Goal: Task Accomplishment & Management: Manage account settings

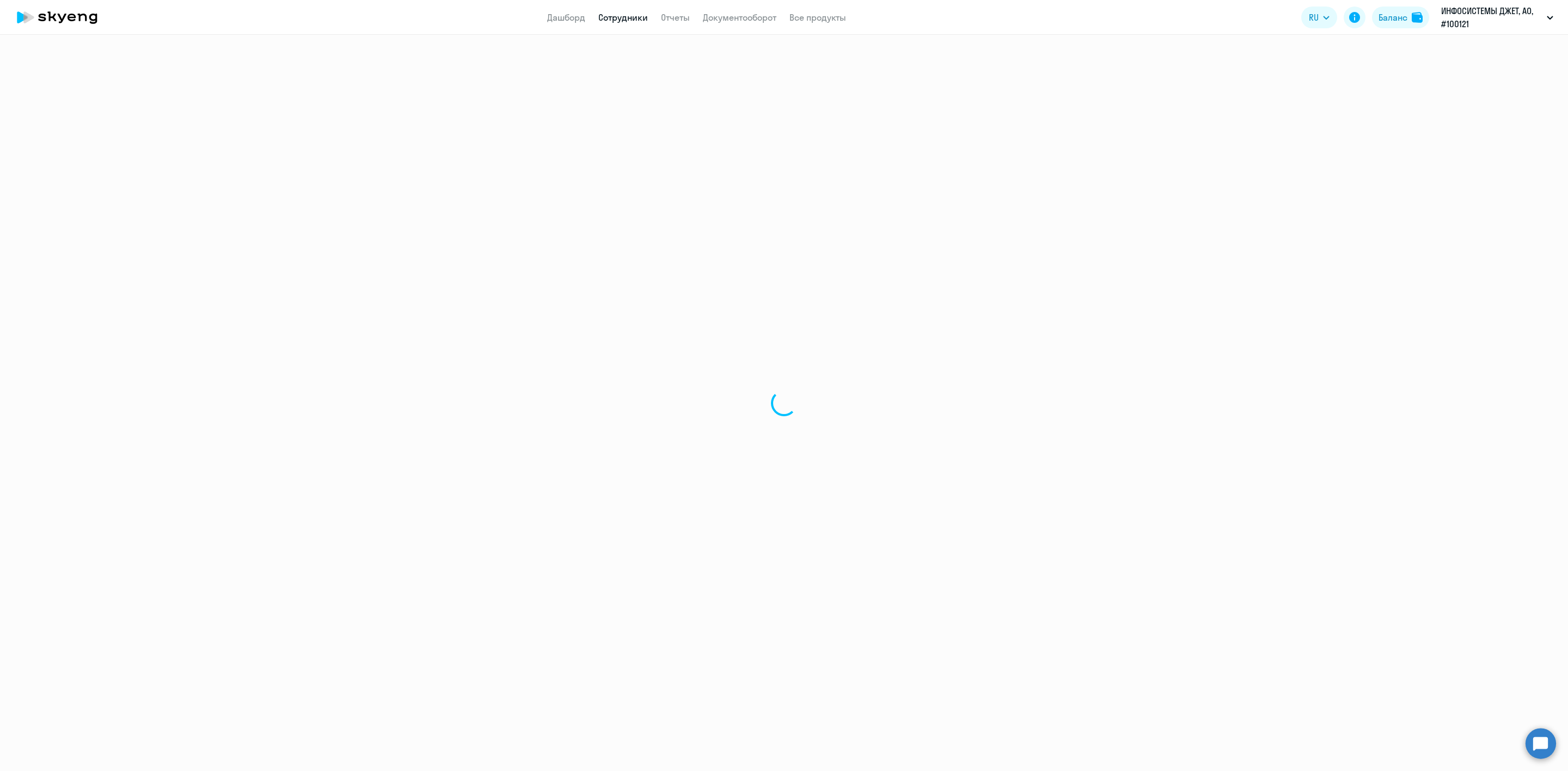
select select "30"
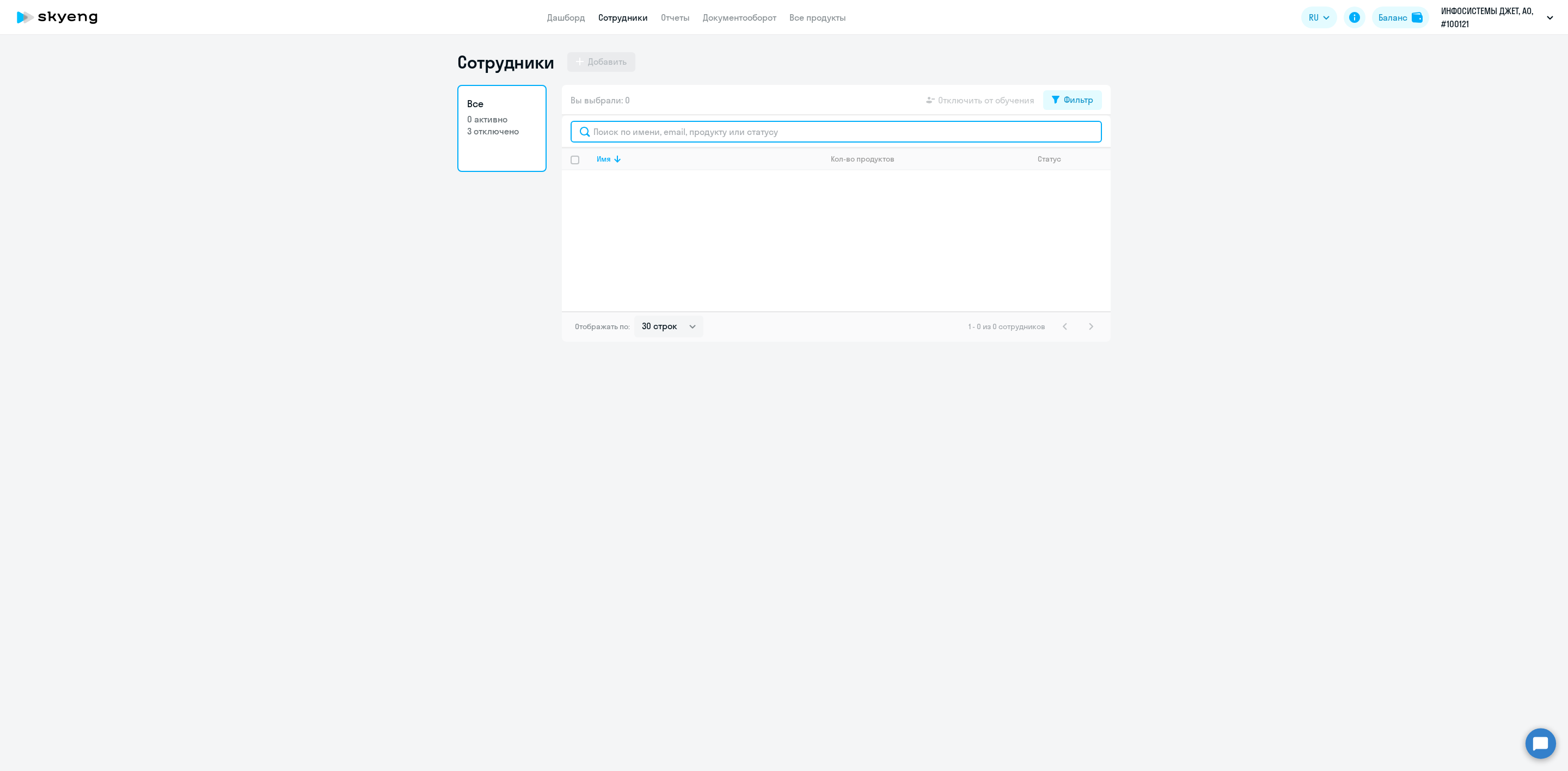
click at [687, 136] on input "text" at bounding box center [836, 132] width 532 height 22
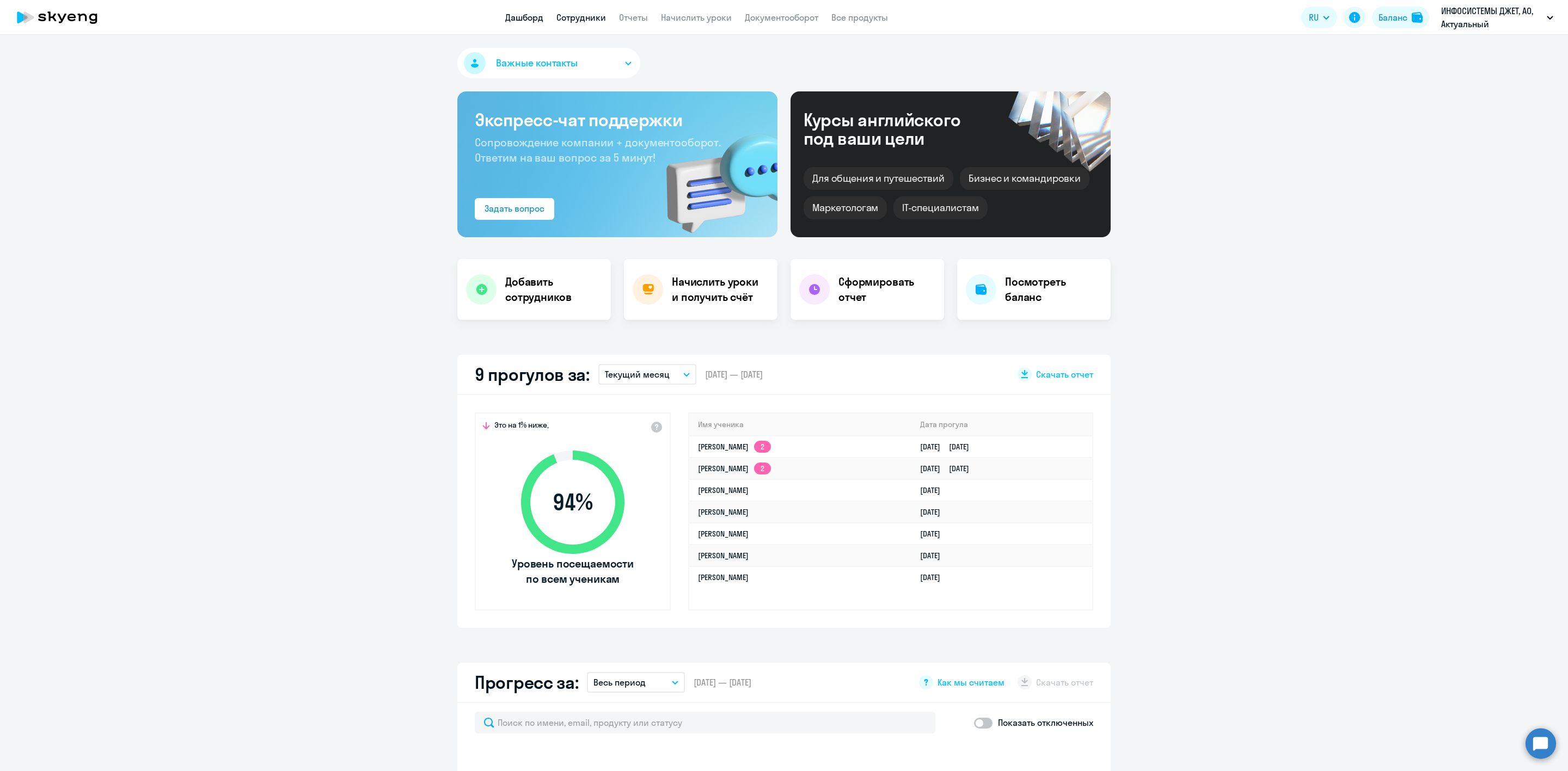
click at [582, 20] on link "Сотрудники" at bounding box center [581, 18] width 50 height 11
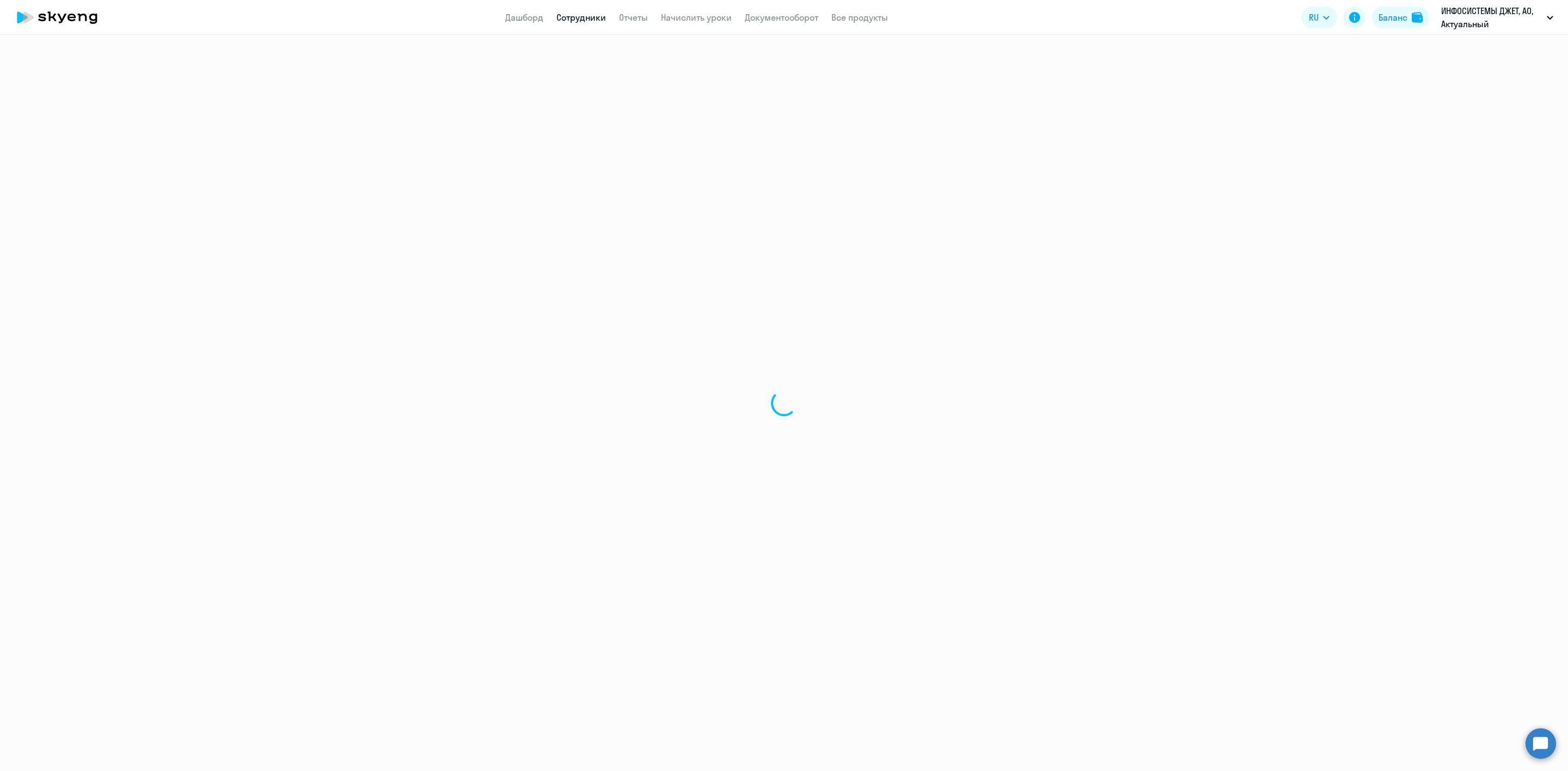
select select "30"
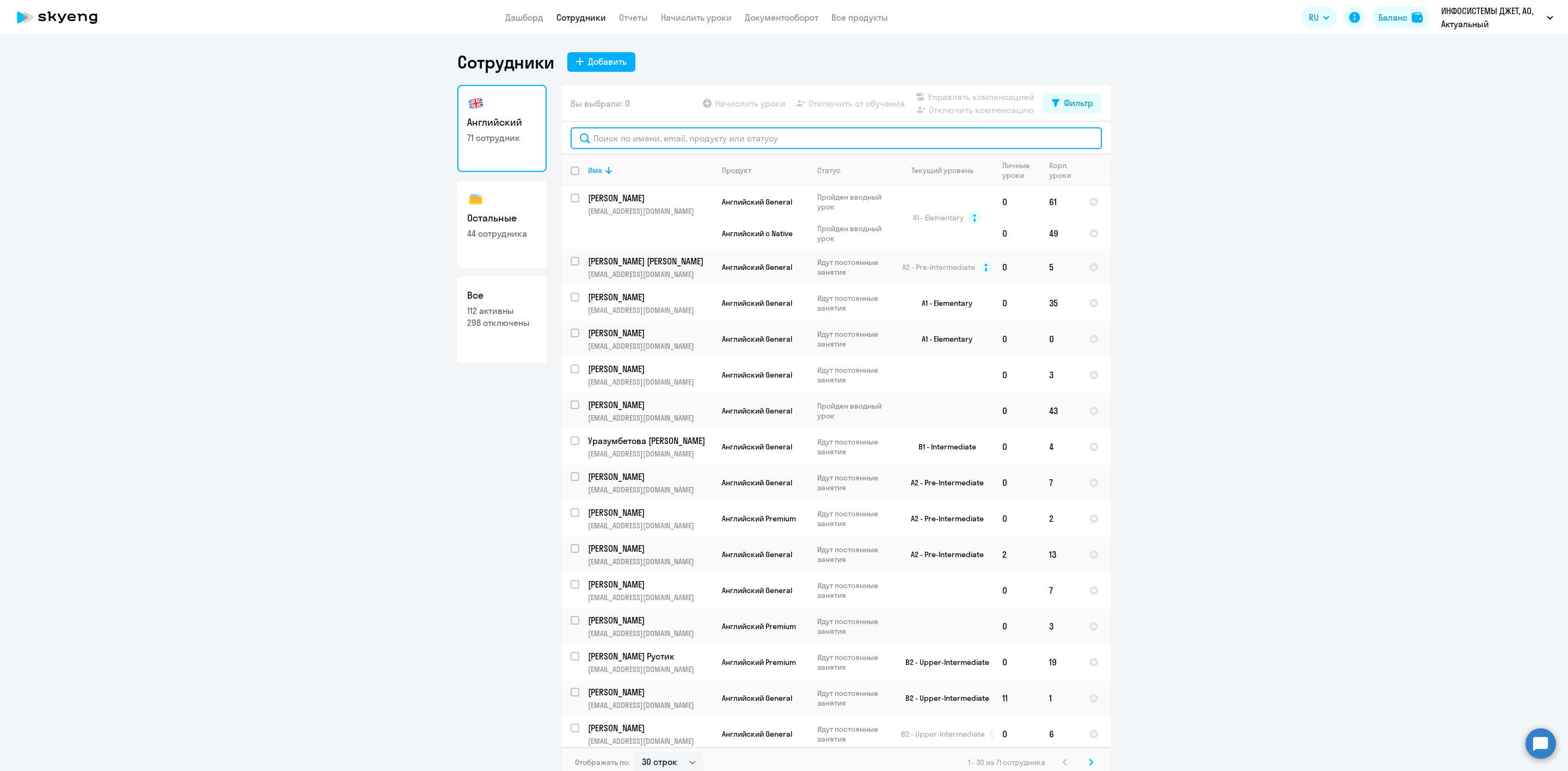
click at [686, 133] on input "text" at bounding box center [836, 139] width 532 height 22
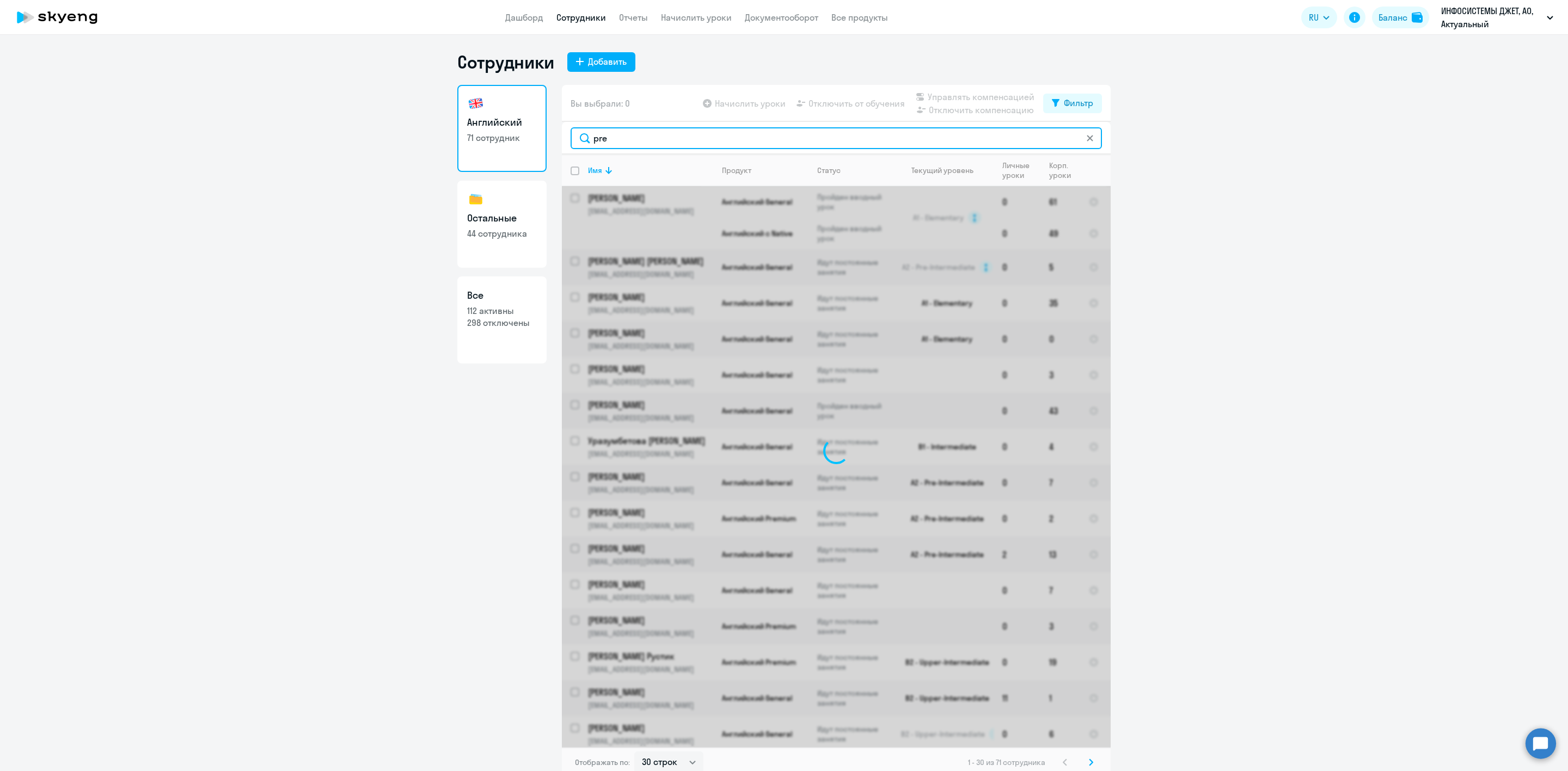
type input "prem"
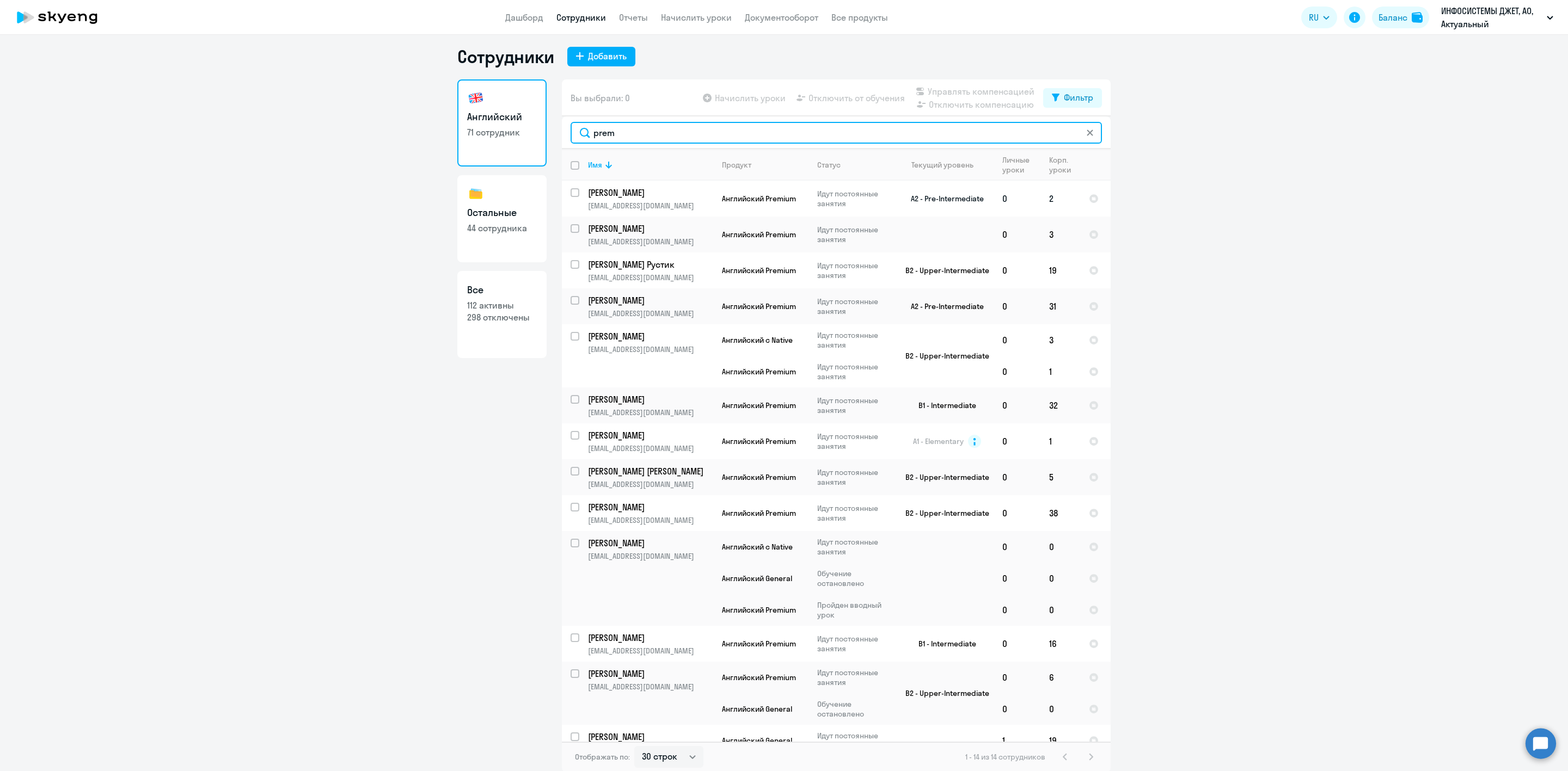
scroll to position [7, 0]
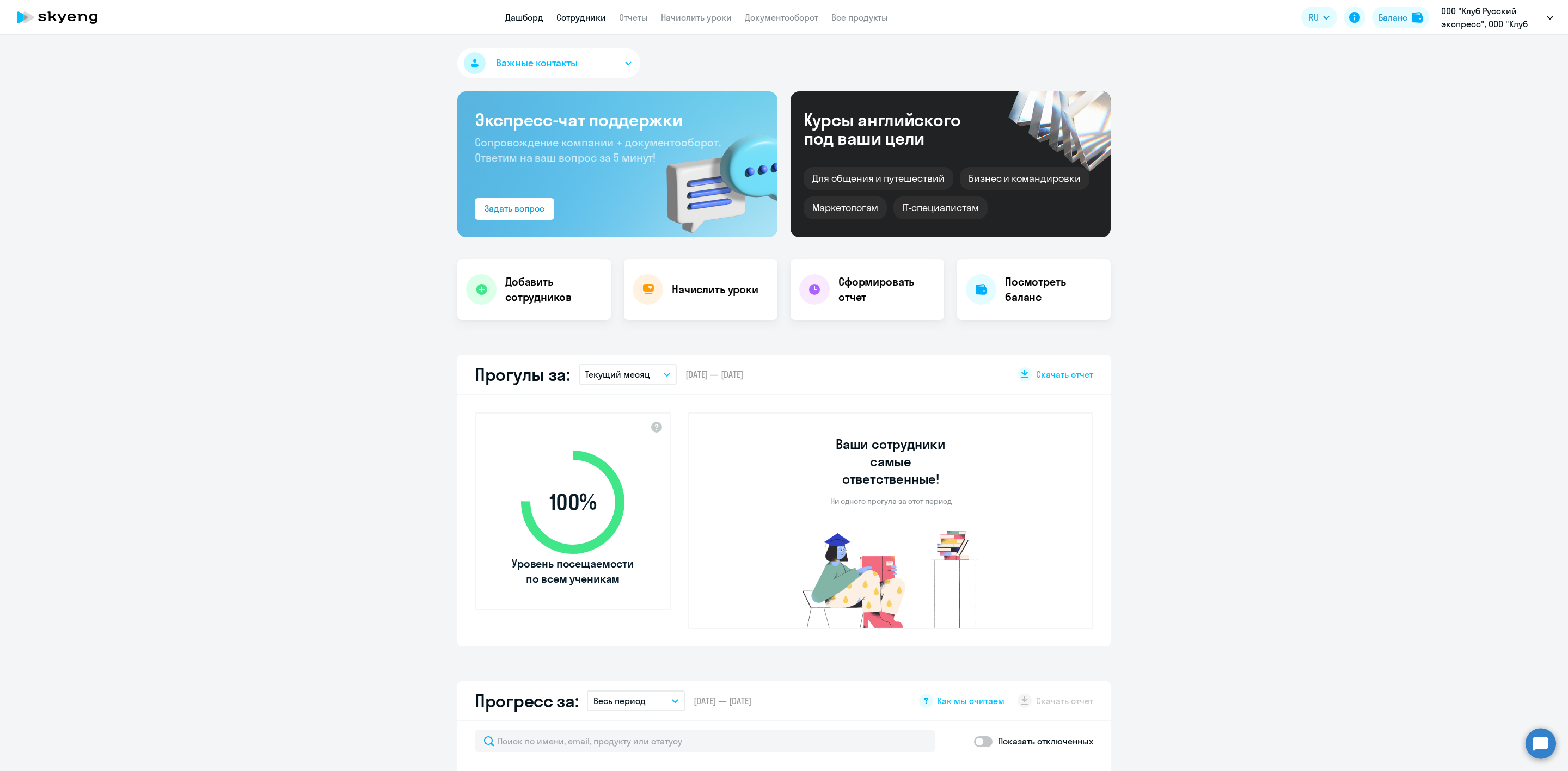
click at [590, 20] on link "Сотрудники" at bounding box center [581, 18] width 50 height 11
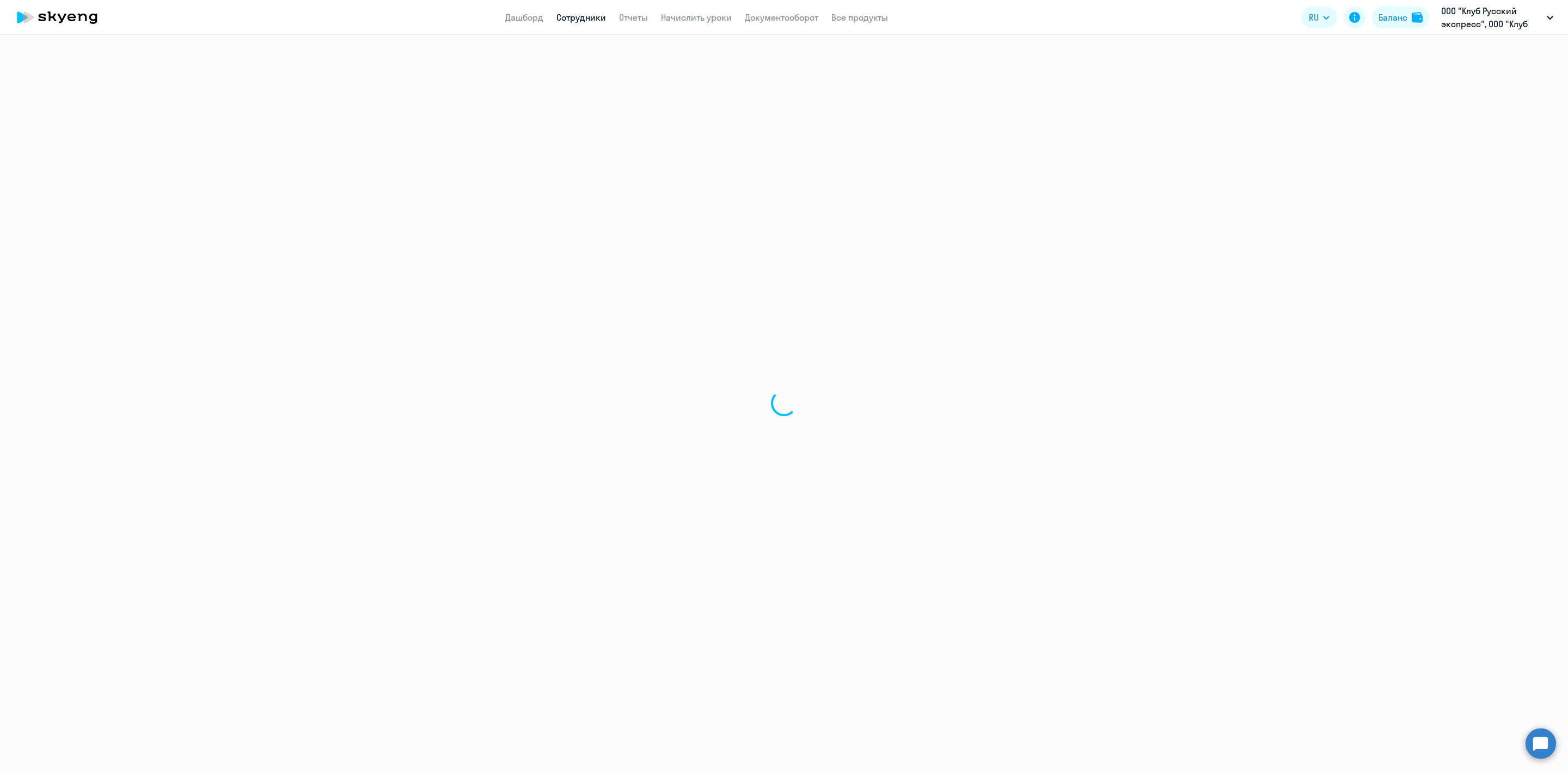
select select "30"
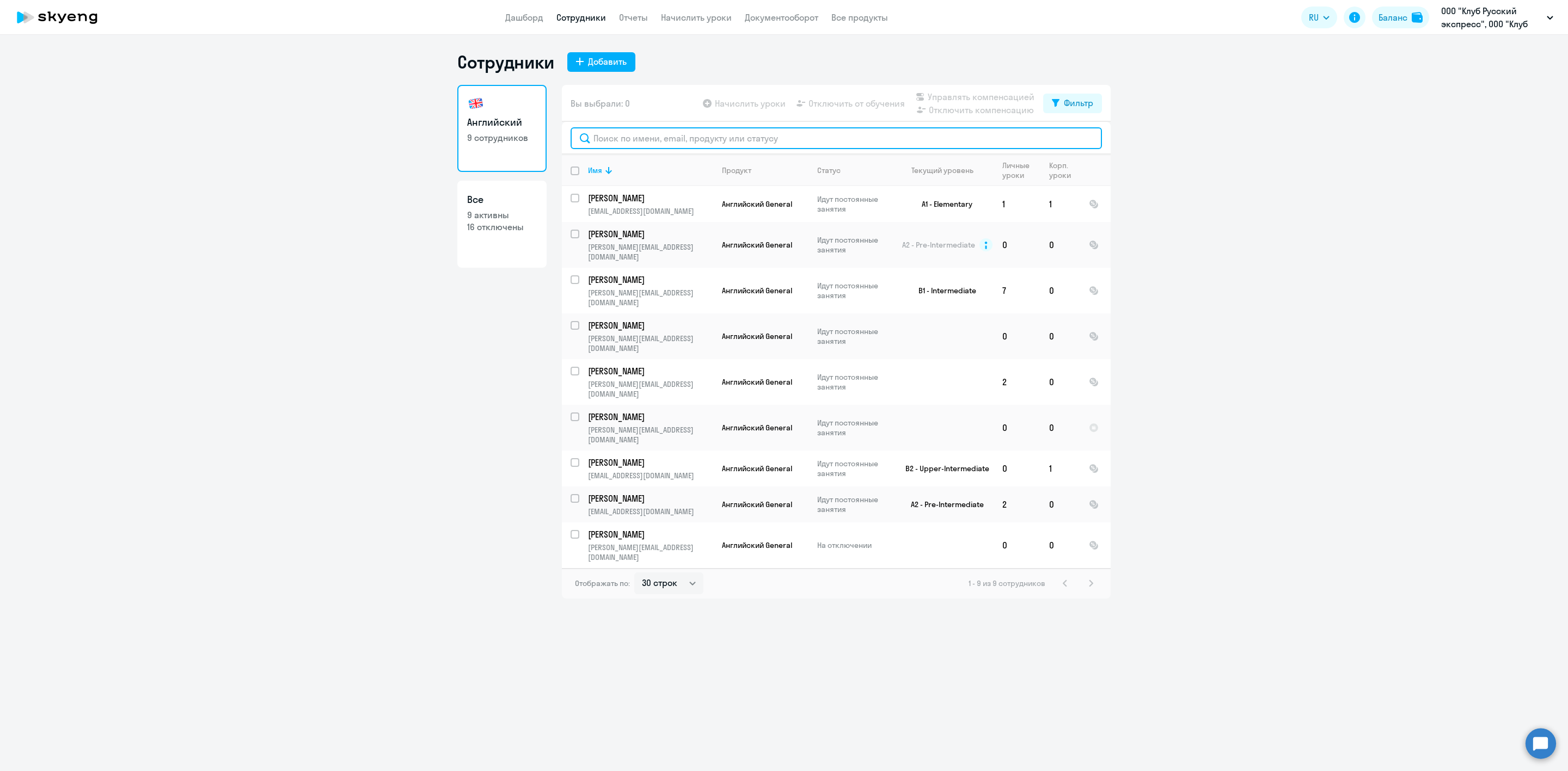
click at [618, 134] on input "text" at bounding box center [836, 139] width 532 height 22
click at [574, 412] on input "select row 20621" at bounding box center [582, 423] width 22 height 22
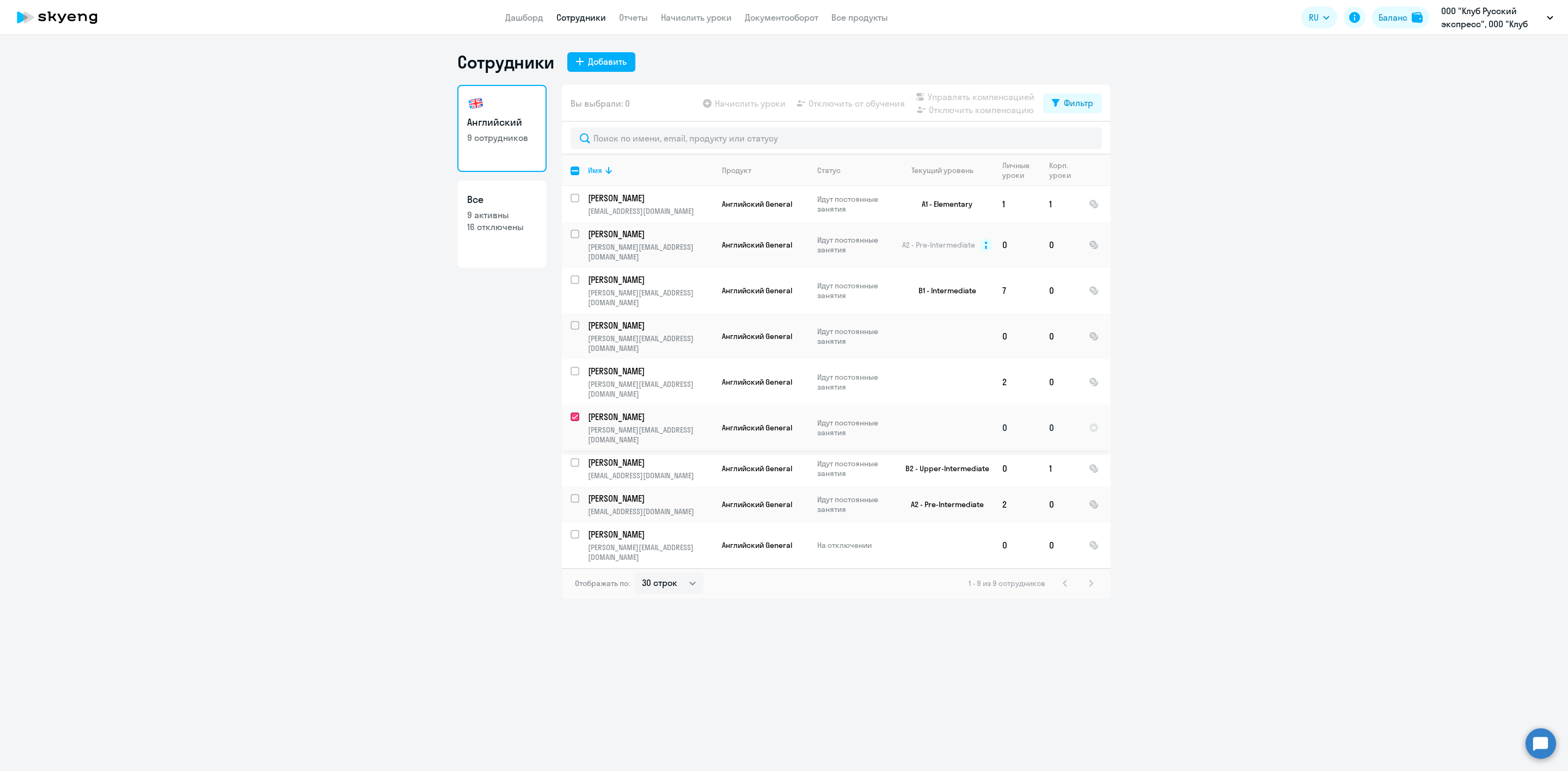
checkbox input "true"
click at [969, 97] on span "Управлять компенсацией" at bounding box center [981, 96] width 107 height 13
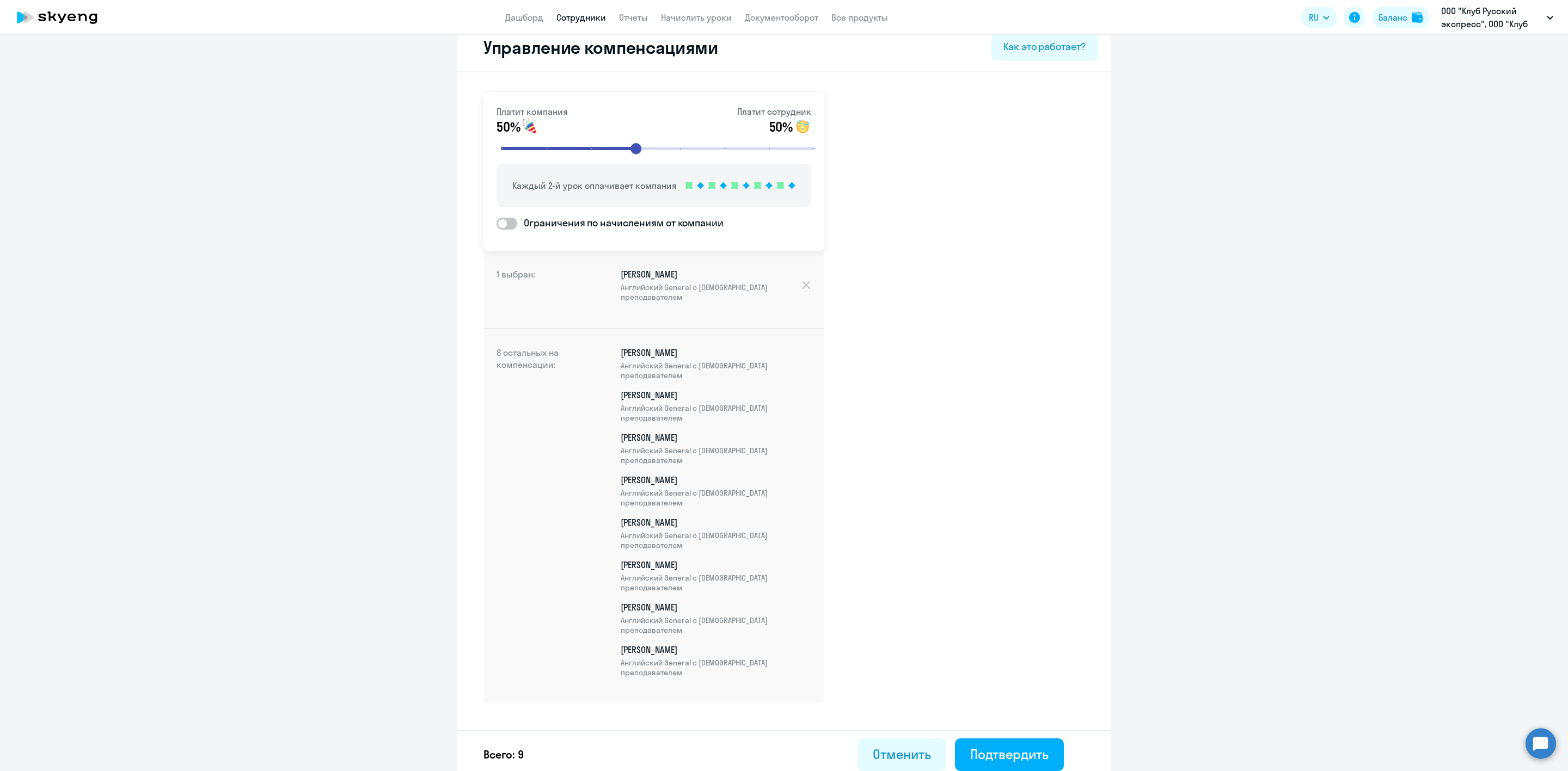
scroll to position [26, 0]
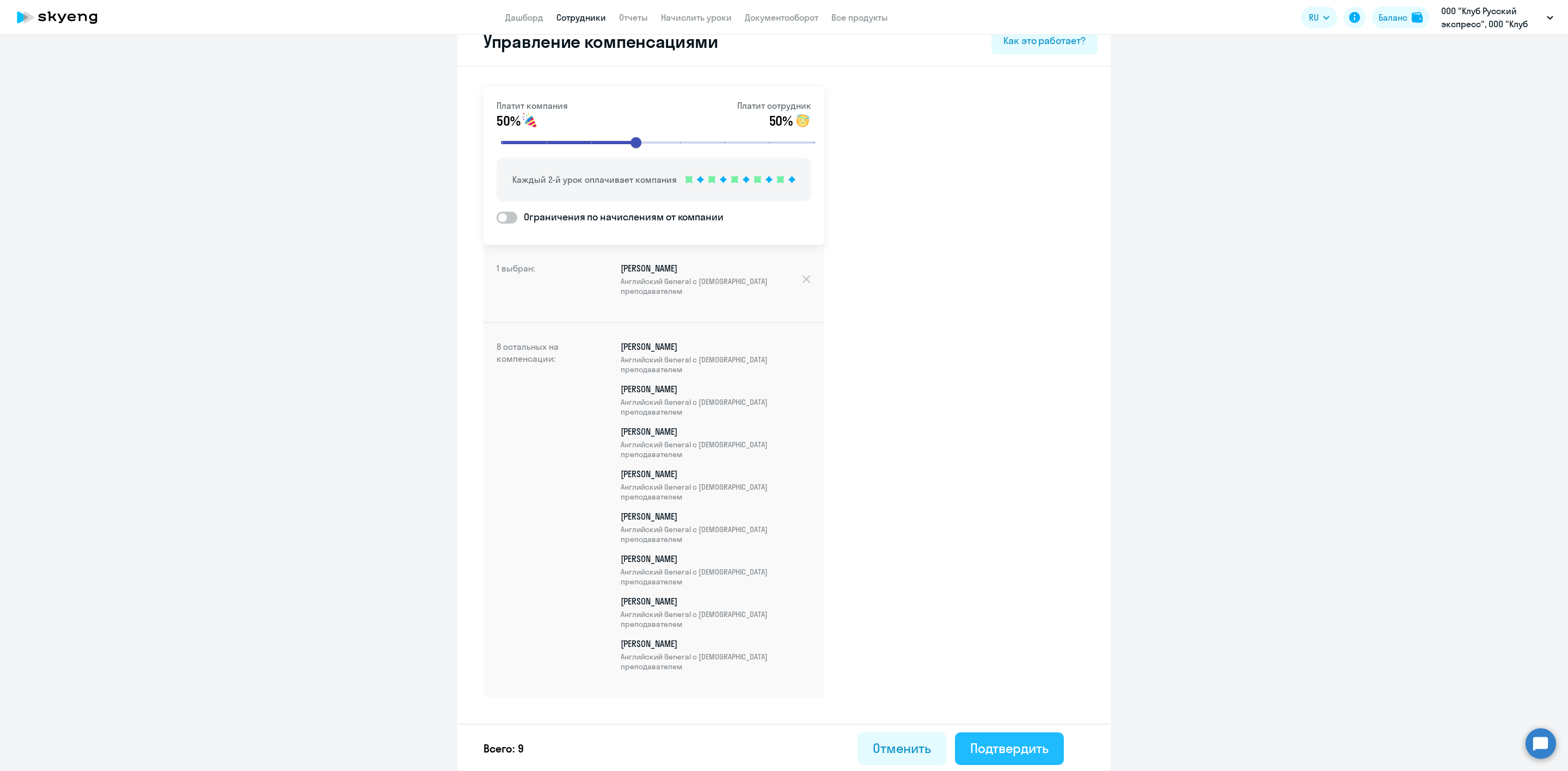
click at [980, 737] on button "Подтвердить" at bounding box center [1010, 748] width 109 height 32
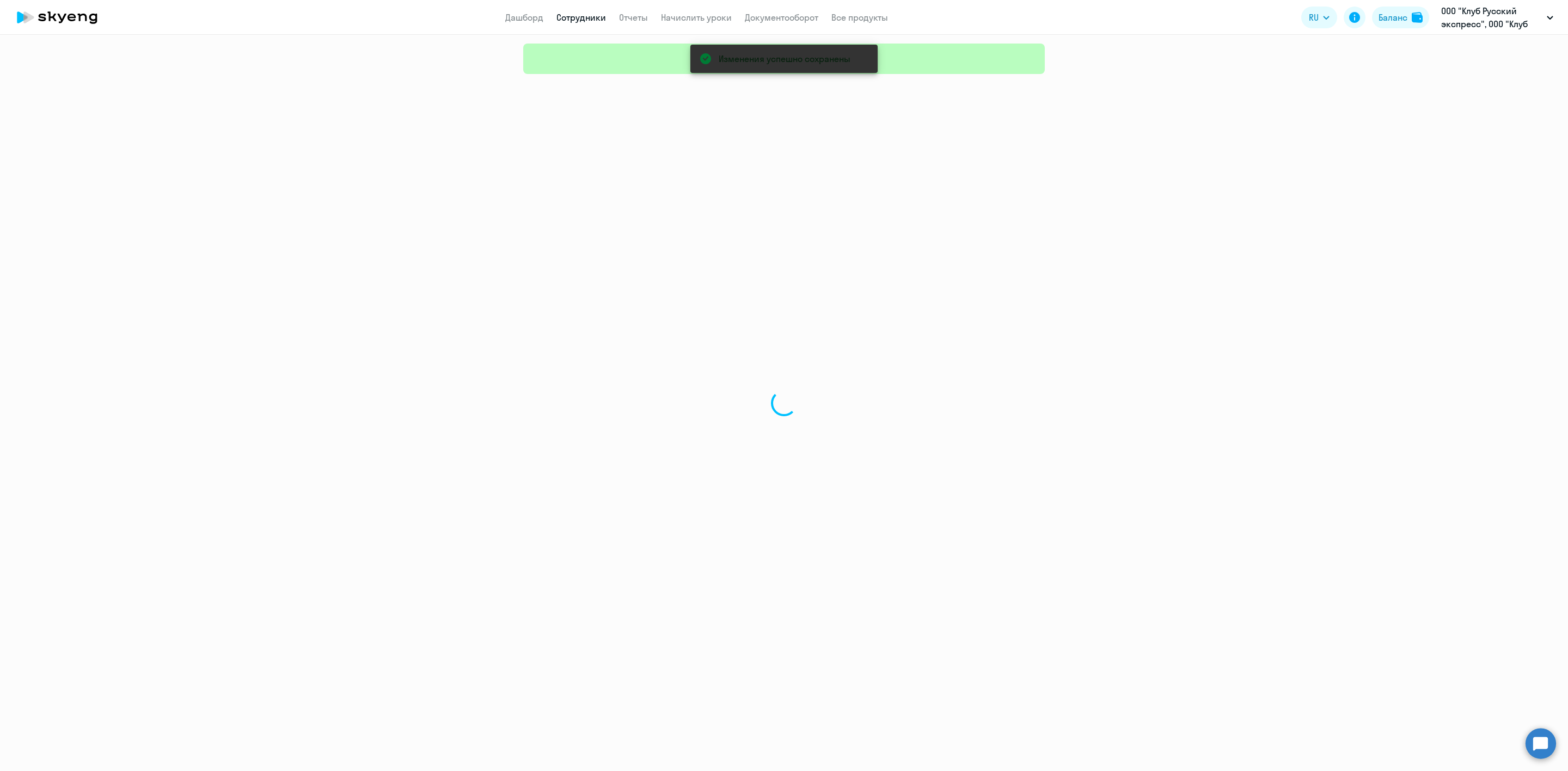
select select "30"
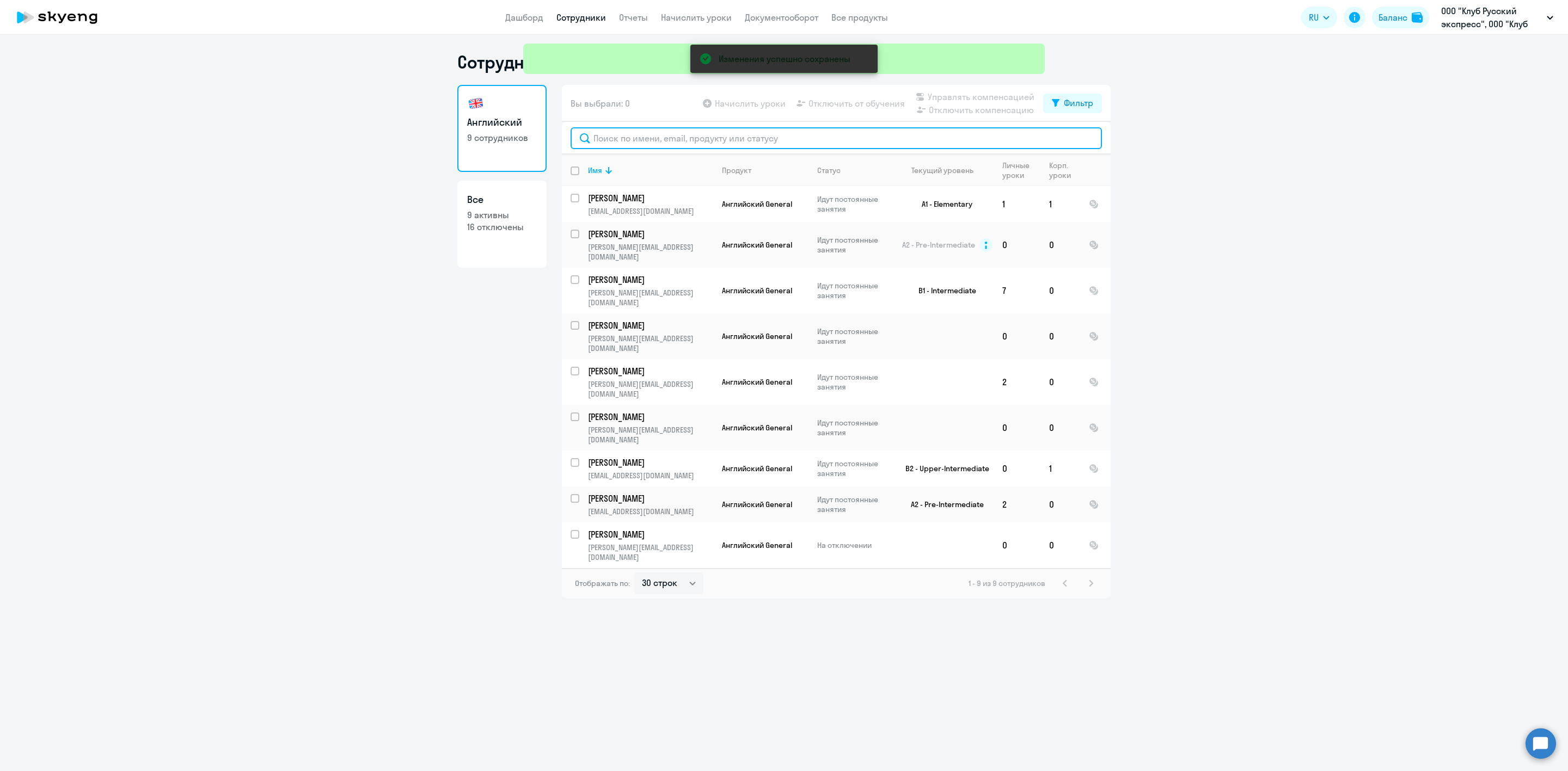
click at [620, 140] on input "text" at bounding box center [836, 139] width 532 height 22
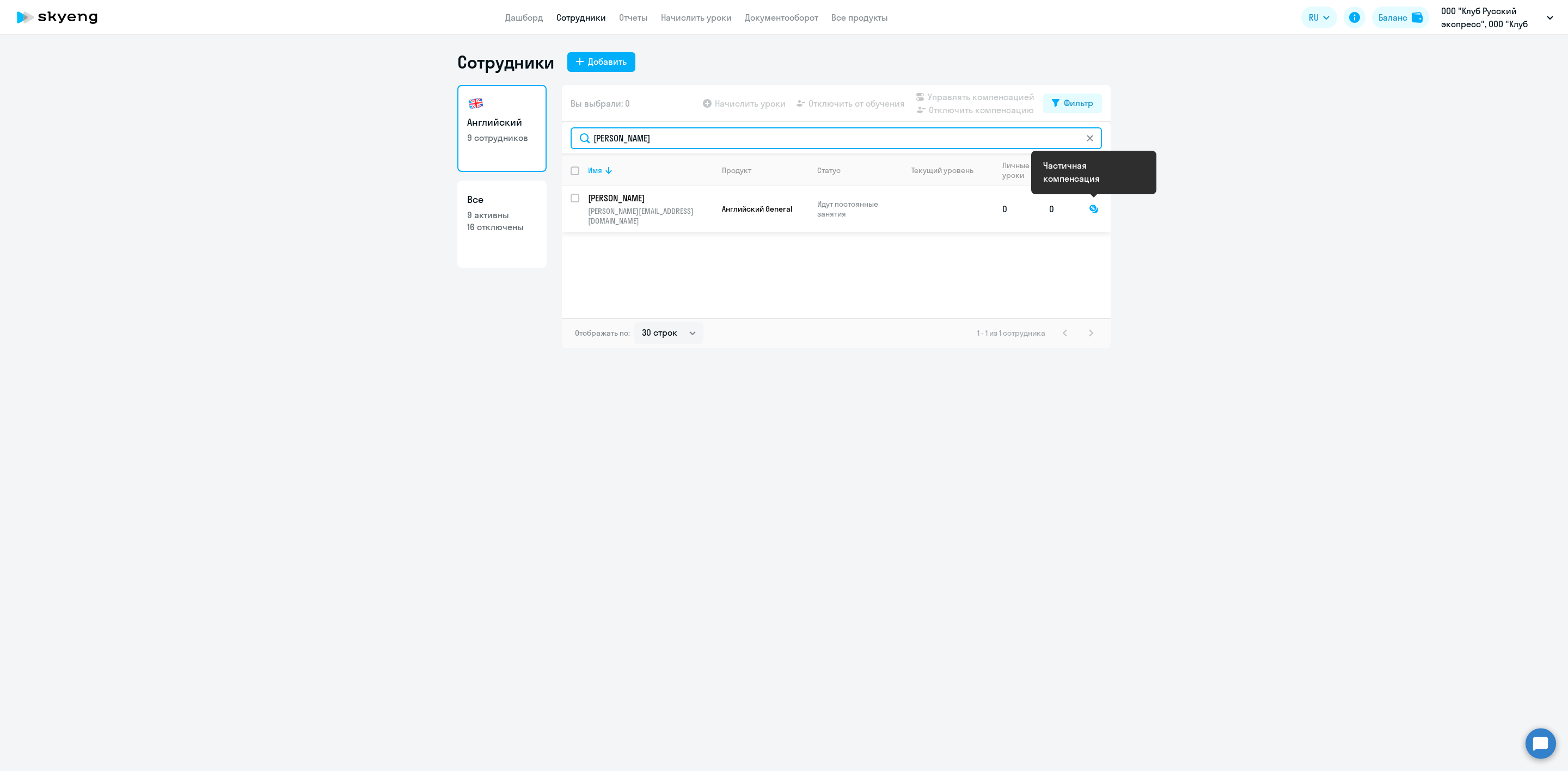
type input "бушин"
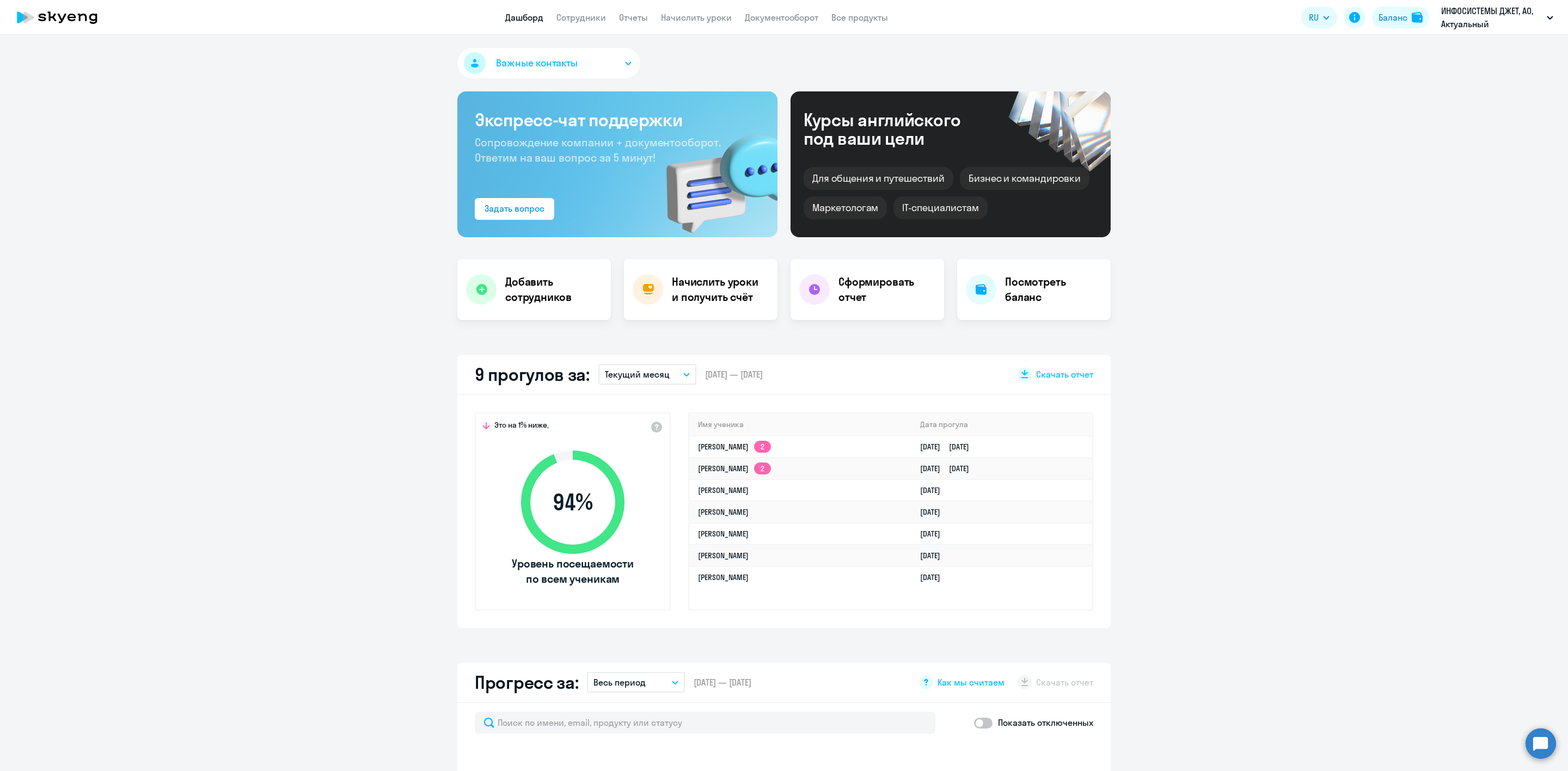
click at [608, 13] on nav "Дашборд Сотрудники Отчеты Начислить уроки Документооборот Все продукты" at bounding box center [697, 18] width 383 height 13
click at [587, 23] on link "Сотрудники" at bounding box center [581, 18] width 50 height 11
select select "30"
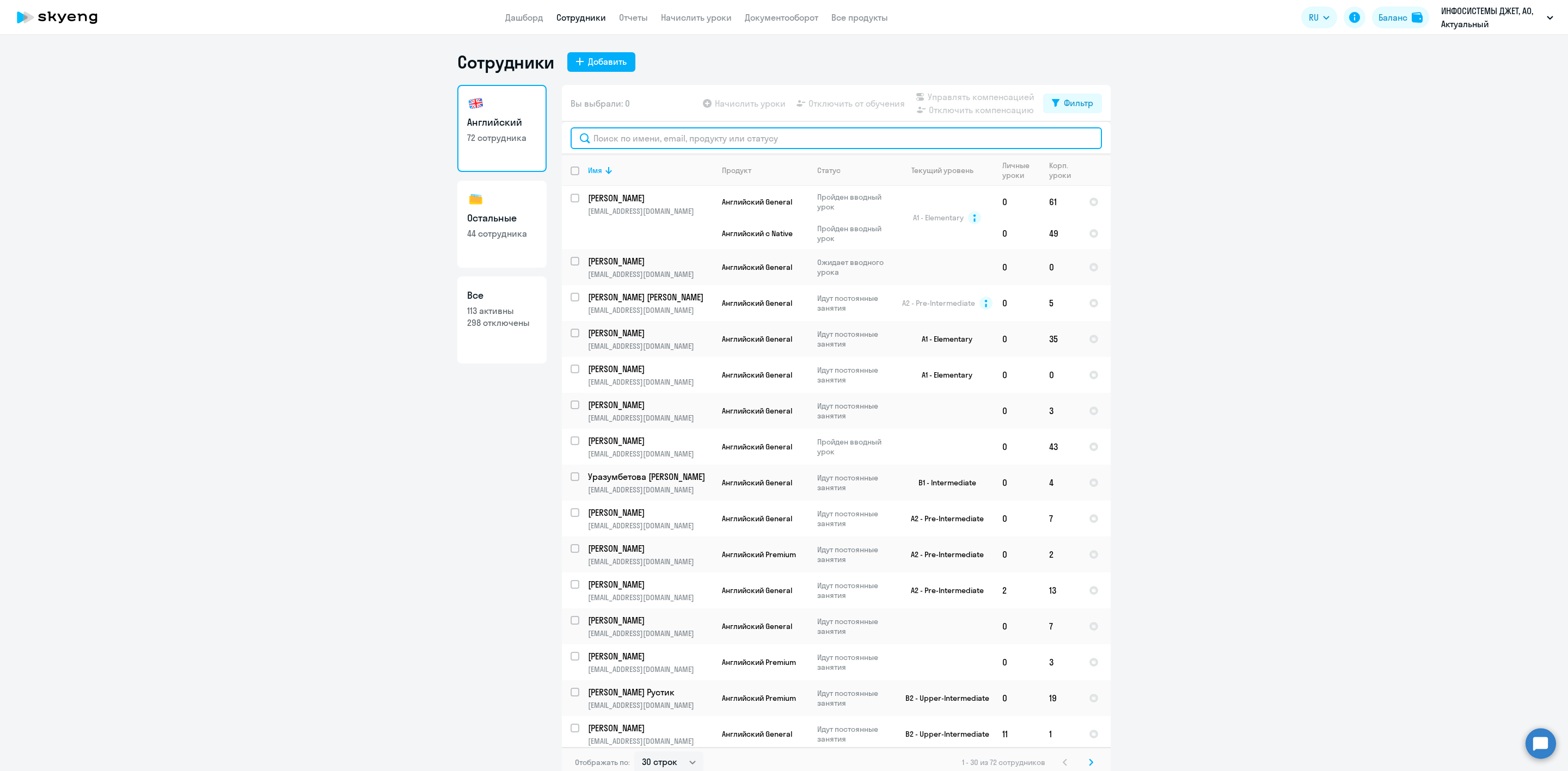
click at [640, 133] on input "text" at bounding box center [836, 139] width 532 height 22
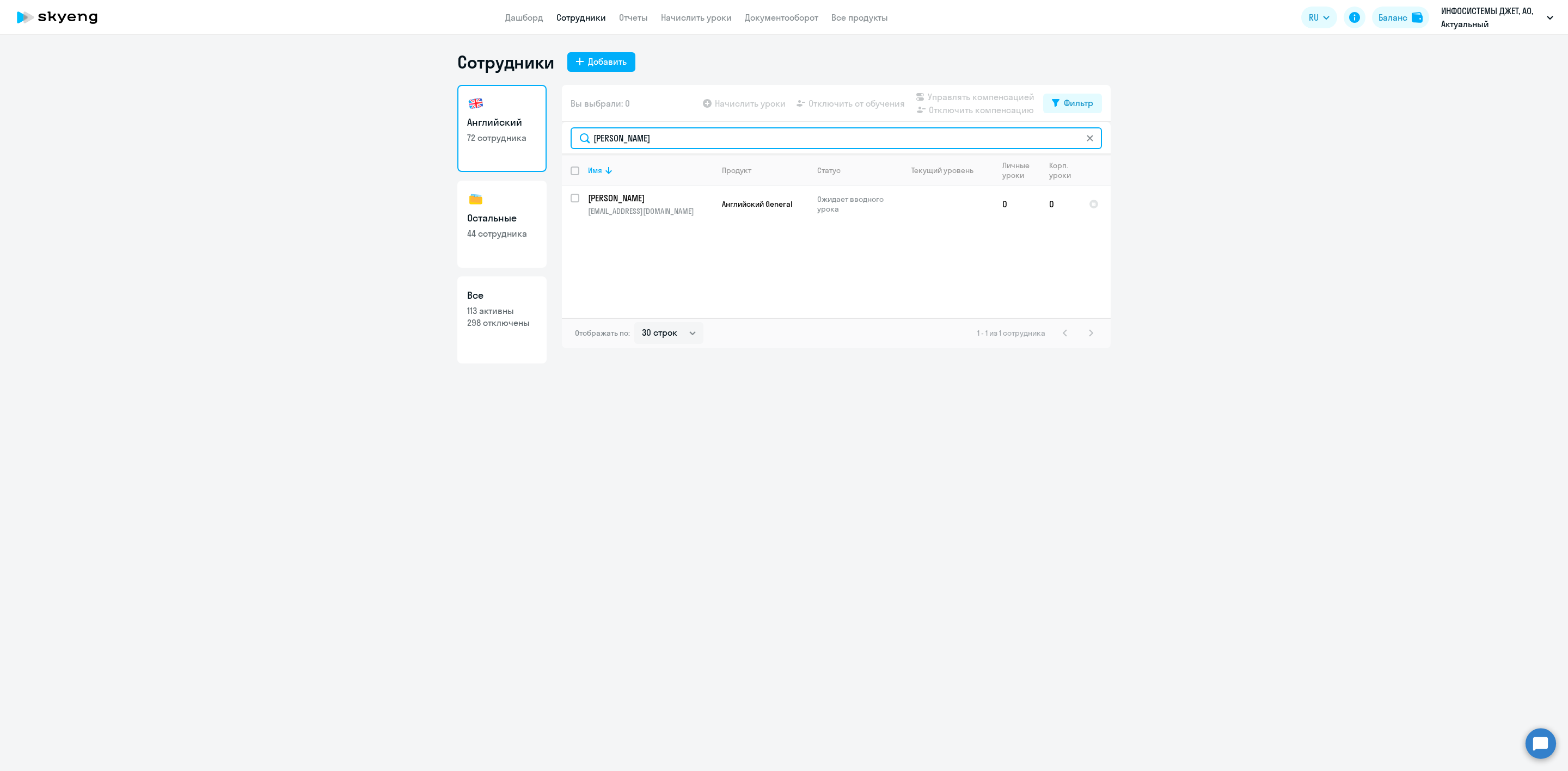
type input "эльза"
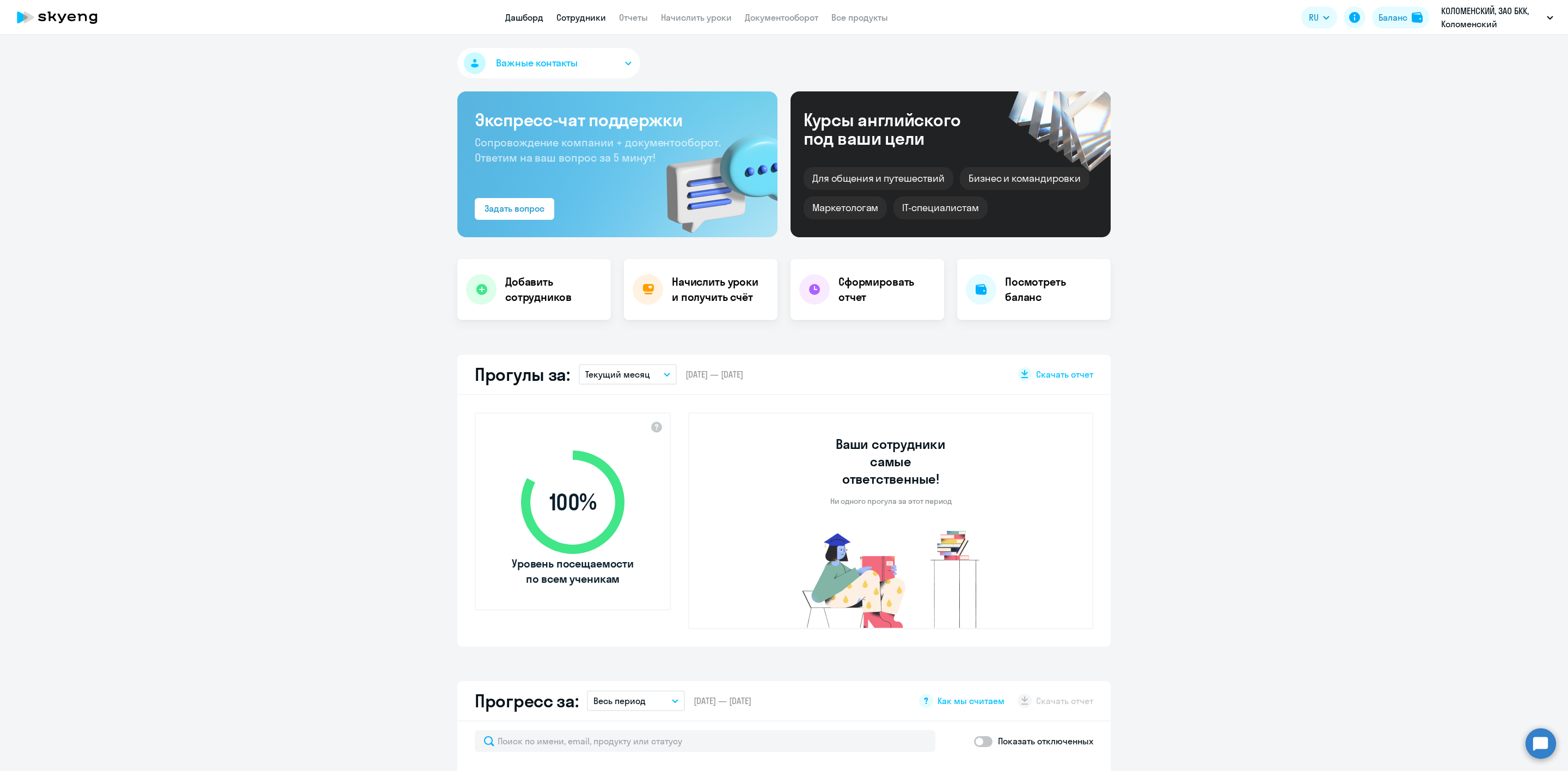
click at [577, 21] on link "Сотрудники" at bounding box center [581, 18] width 50 height 11
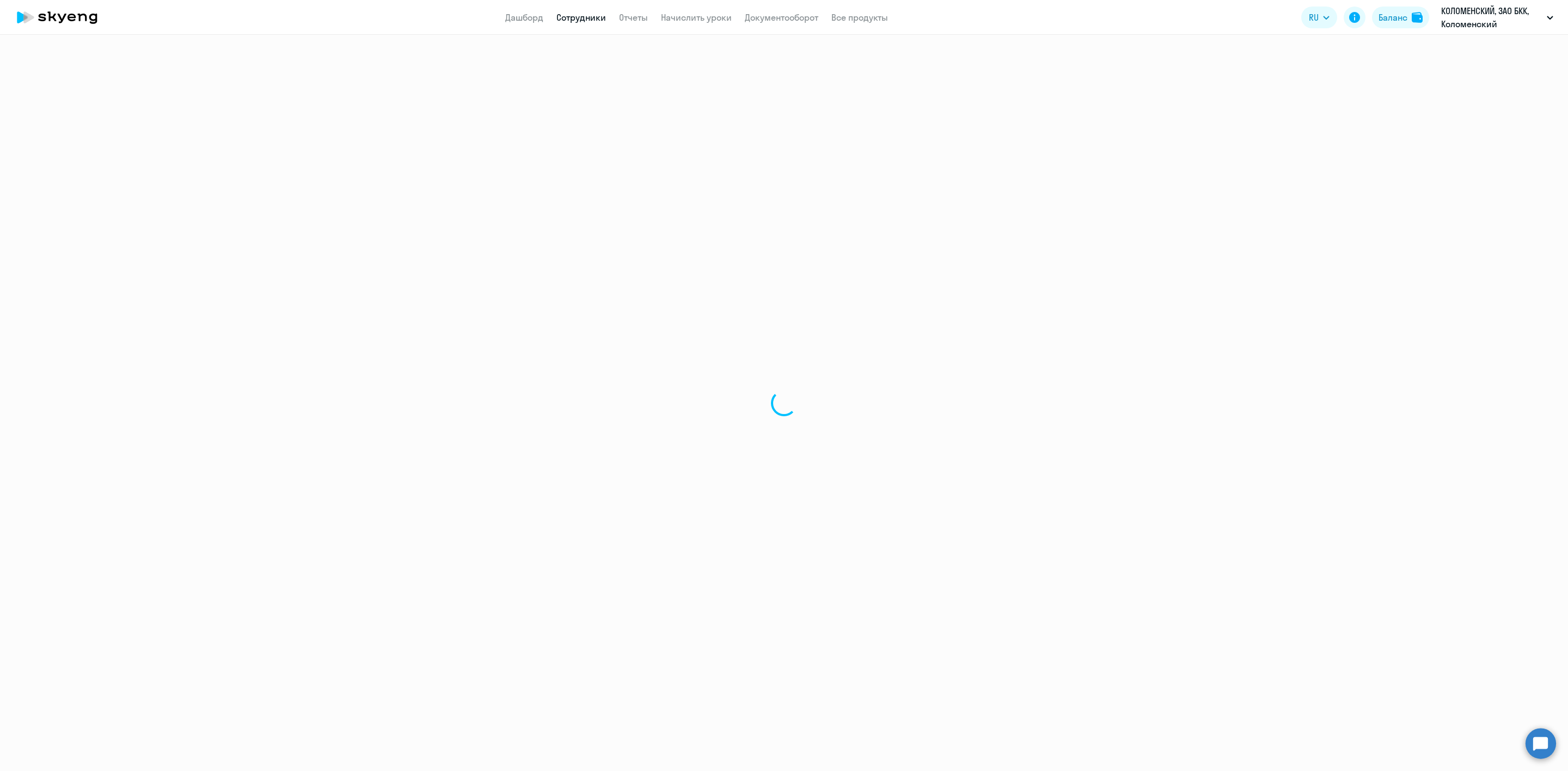
select select "30"
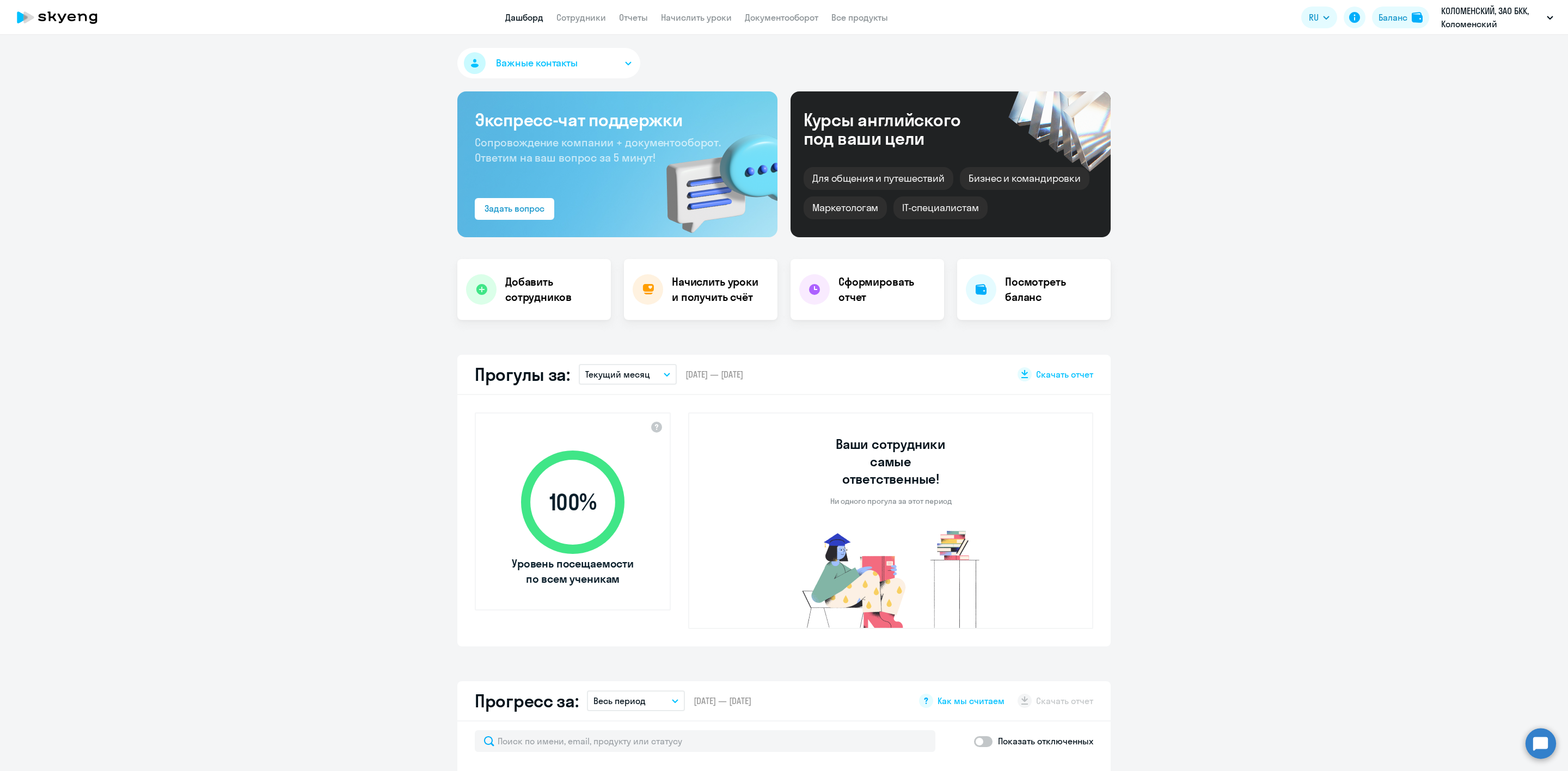
select select "30"
click at [586, 13] on link "Сотрудники" at bounding box center [581, 18] width 50 height 11
select select "30"
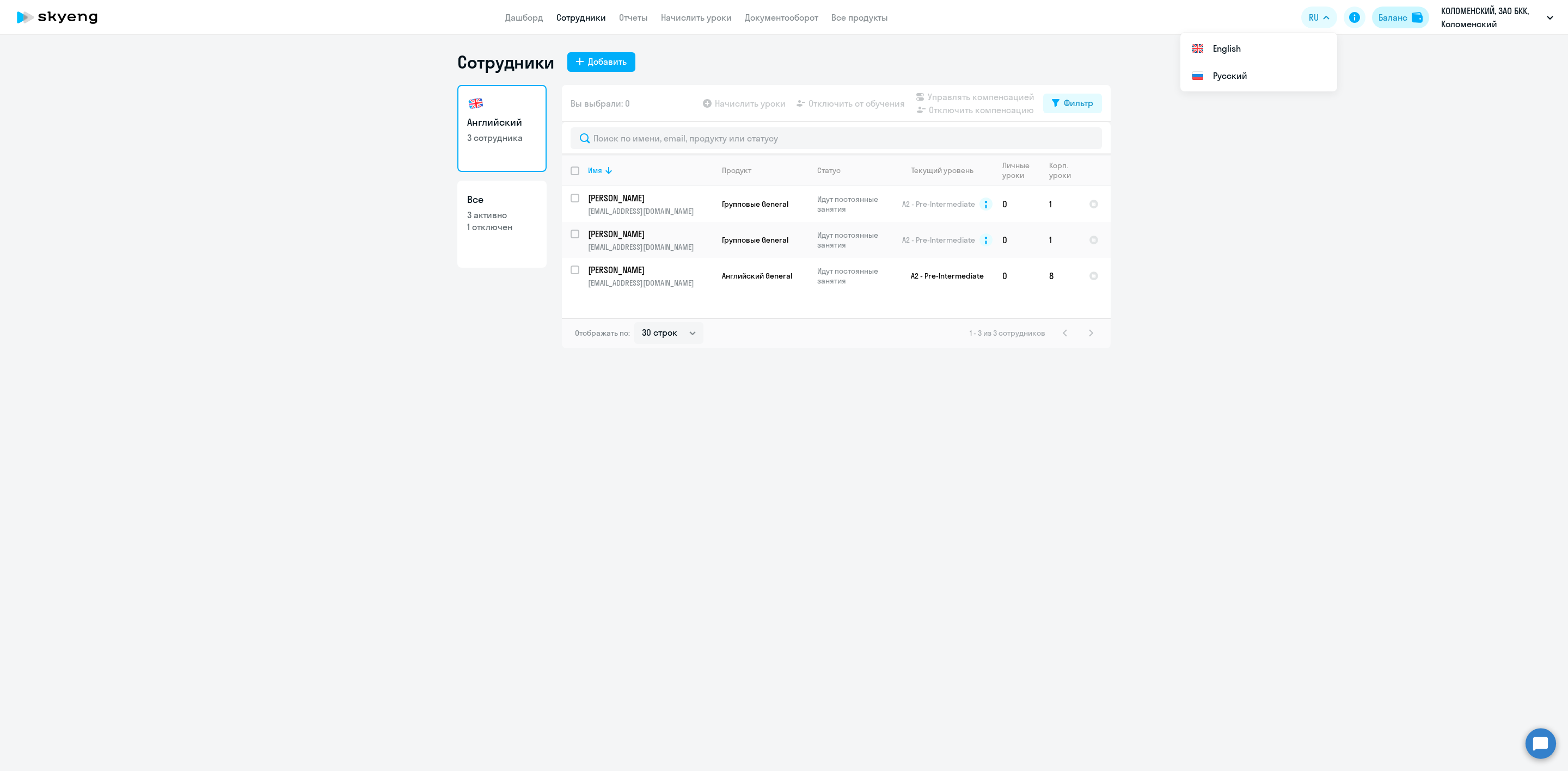
click at [1401, 20] on div "Баланс" at bounding box center [1393, 17] width 29 height 13
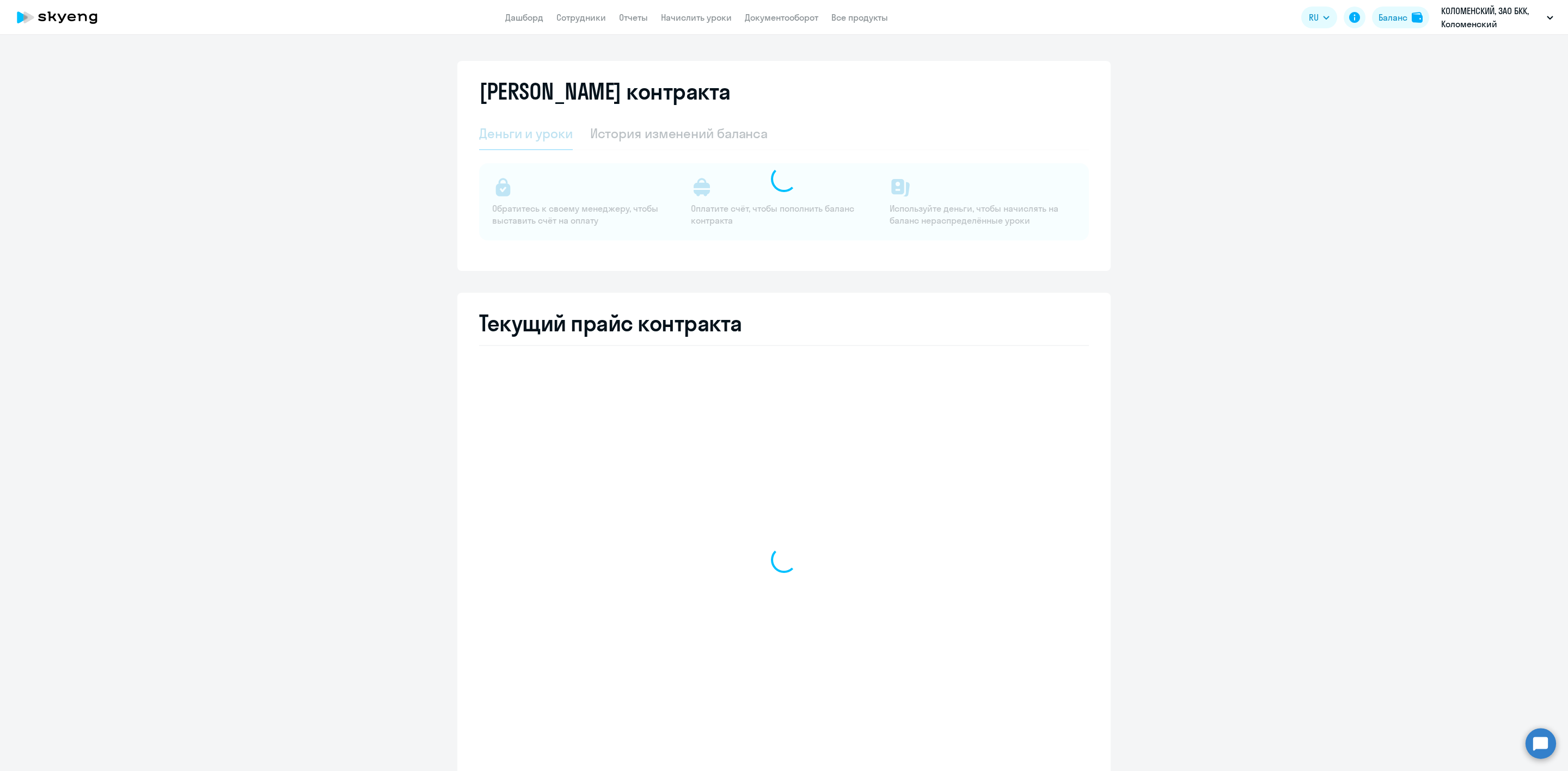
select select "english_adult_not_native_speaker"
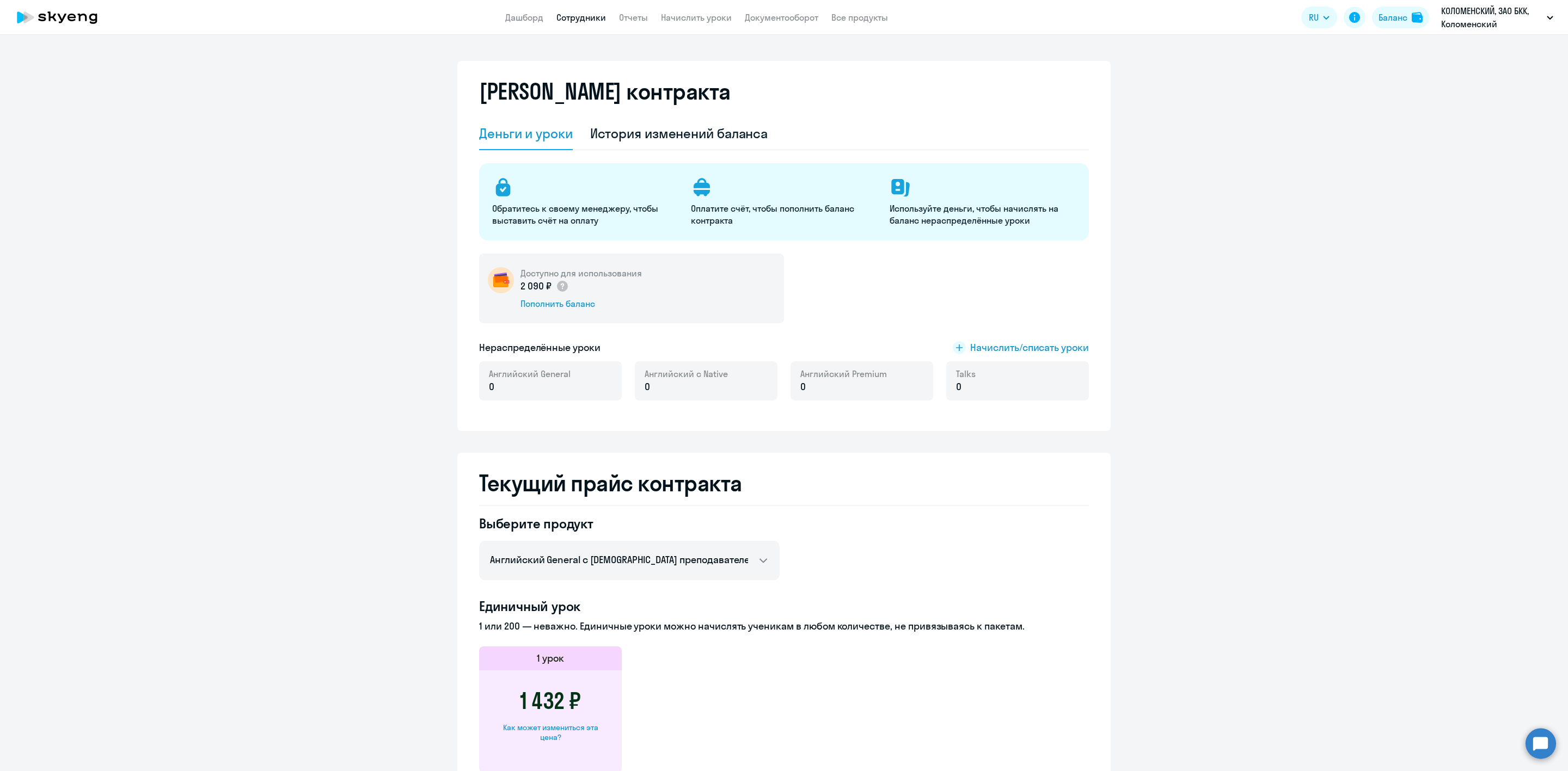
click at [589, 15] on link "Сотрудники" at bounding box center [581, 18] width 50 height 11
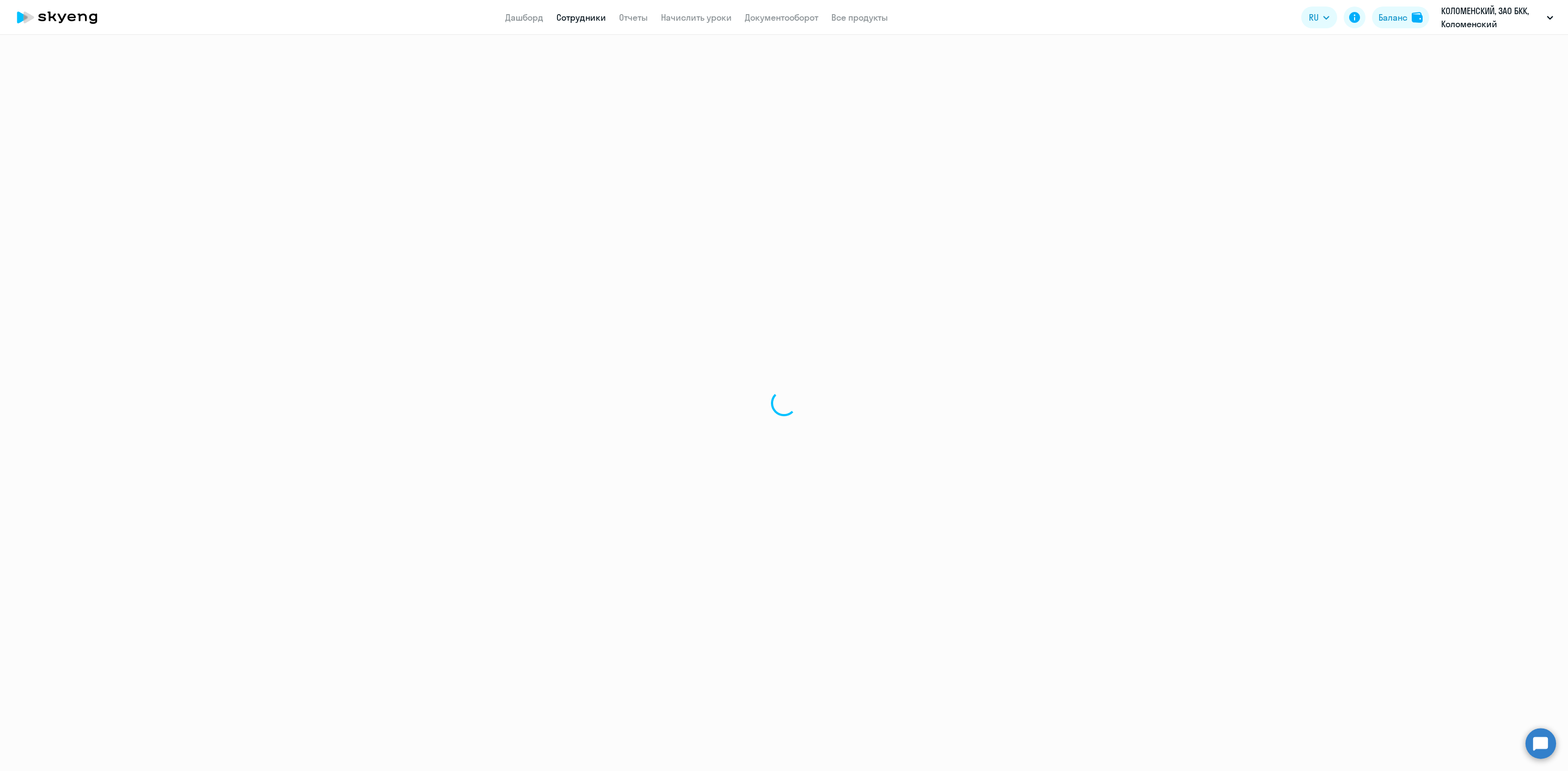
select select "30"
